Goal: Information Seeking & Learning: Understand process/instructions

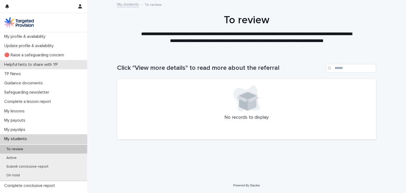
click at [67, 63] on div "Helpful hints to share with YP" at bounding box center [43, 64] width 87 height 9
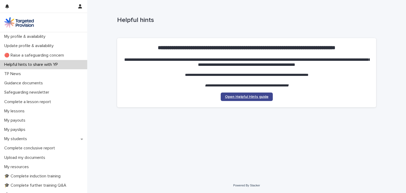
click at [257, 94] on link "Open Helpful Hints guide" at bounding box center [247, 97] width 52 height 8
